Goal: Task Accomplishment & Management: Manage account settings

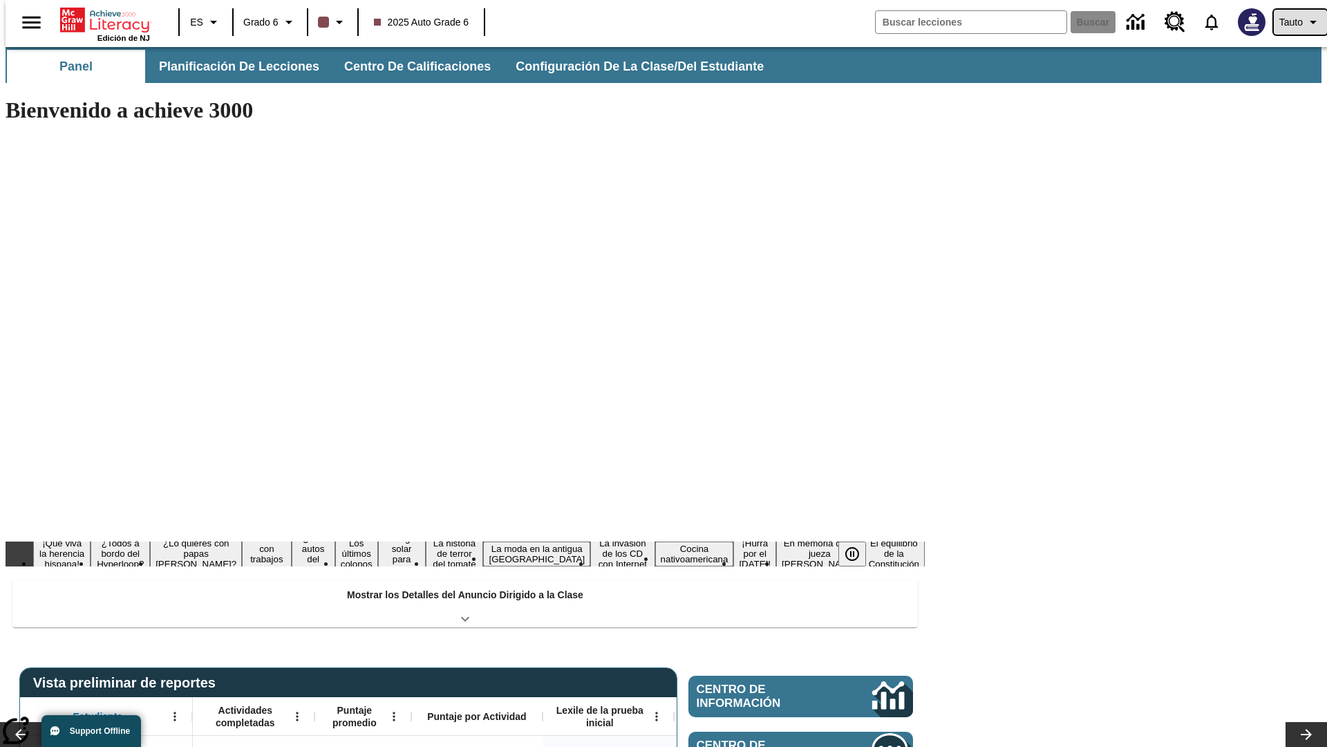
click at [1293, 22] on span "Tauto" at bounding box center [1291, 22] width 24 height 15
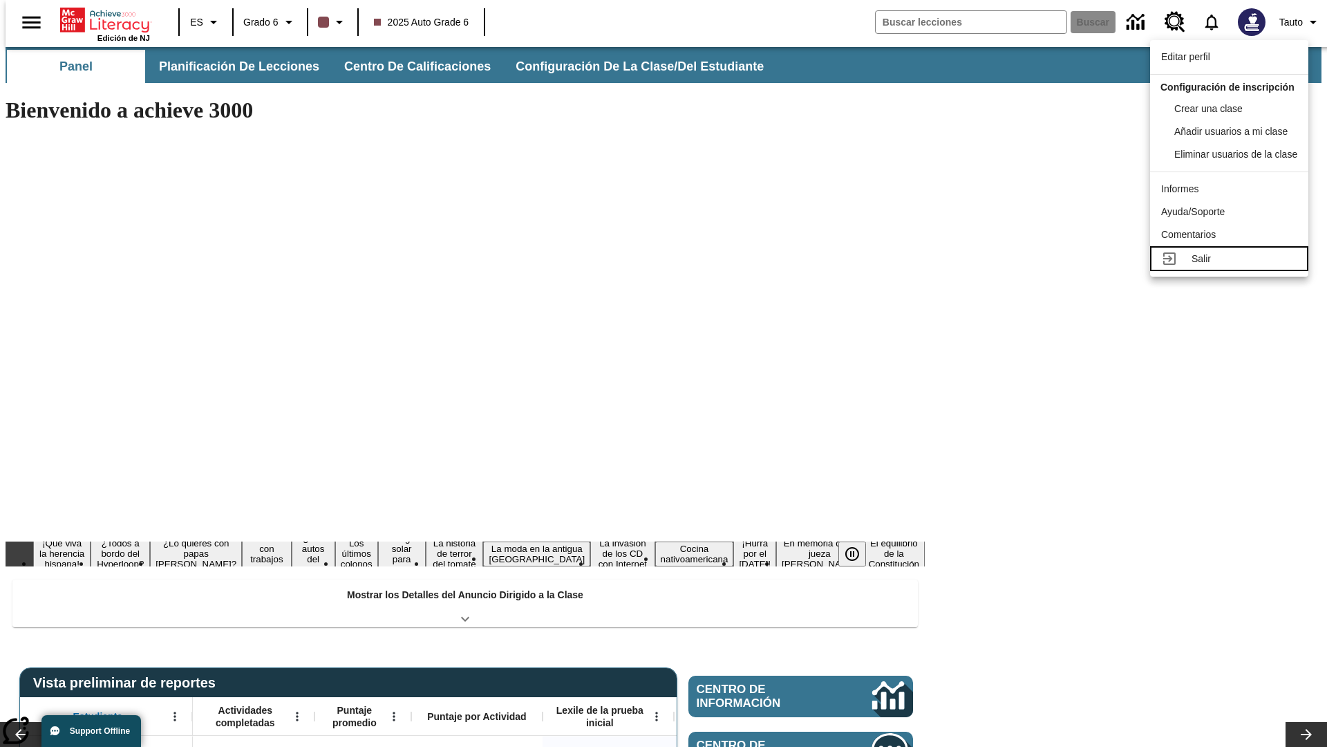
click at [1233, 266] on div "Salir" at bounding box center [1245, 259] width 106 height 15
